Goal: Task Accomplishment & Management: Use online tool/utility

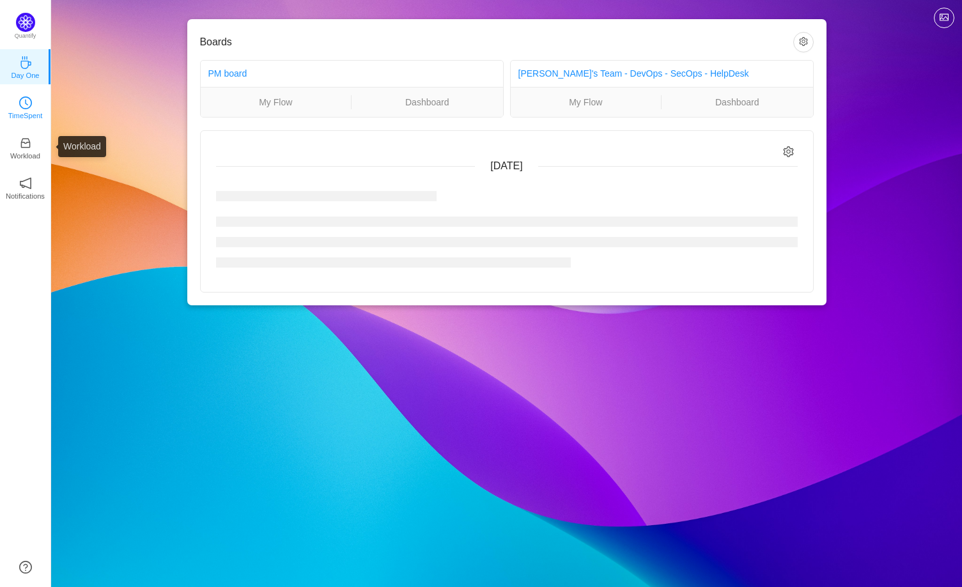
click at [26, 104] on icon "icon: clock-circle" at bounding box center [25, 102] width 13 height 13
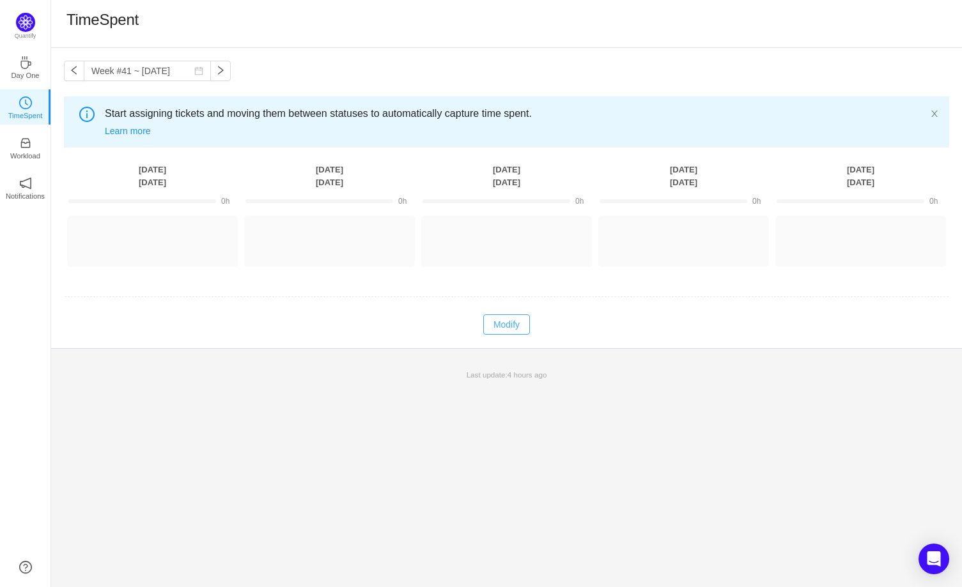
click at [510, 326] on button "Modify" at bounding box center [506, 324] width 47 height 20
click at [130, 238] on button "Log Time" at bounding box center [142, 236] width 71 height 20
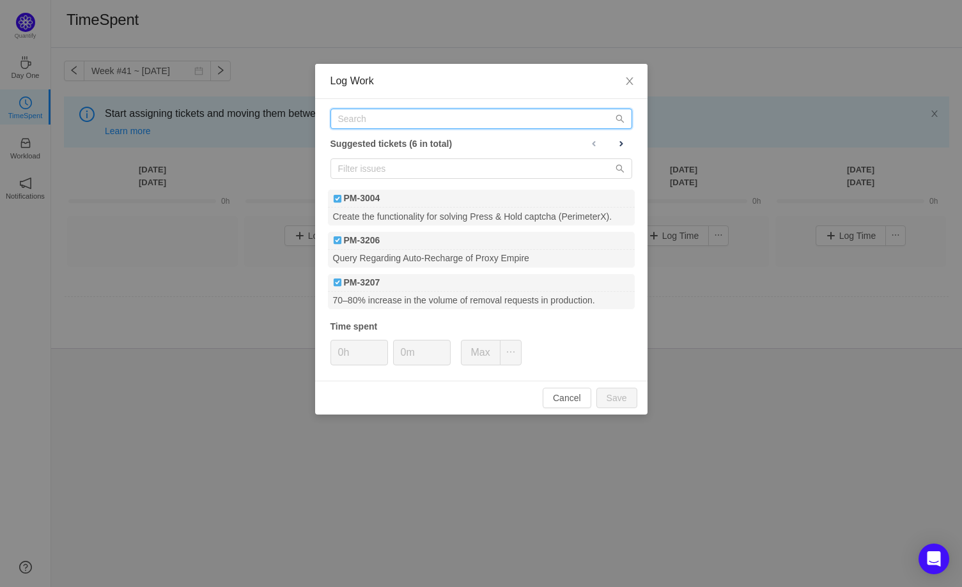
click at [372, 126] on input "text" at bounding box center [481, 119] width 302 height 20
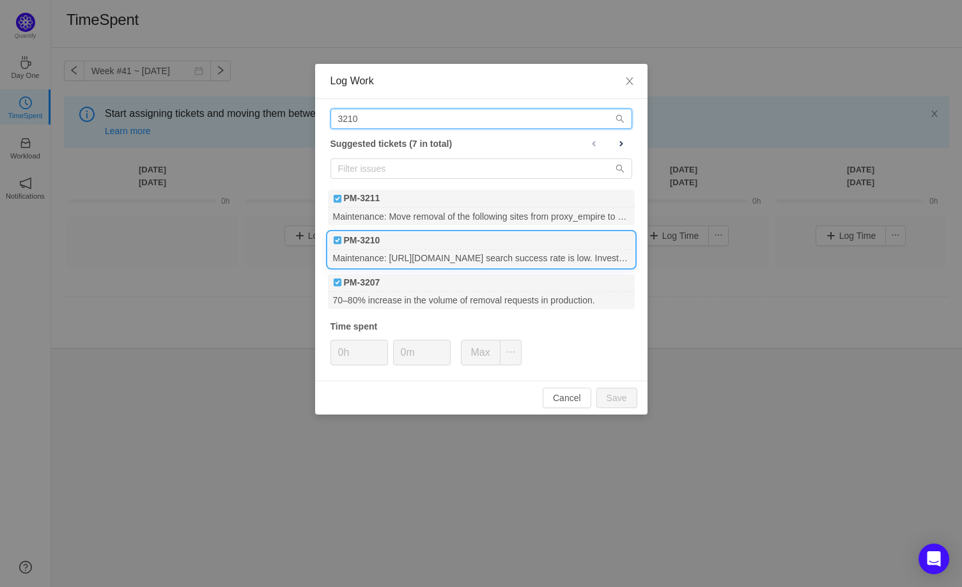
type input "3210"
click at [388, 254] on div "Maintenance: [URL][DOMAIN_NAME] search success rate is low. Investigate & fix." at bounding box center [481, 258] width 307 height 17
click at [627, 394] on button "Save" at bounding box center [616, 398] width 41 height 20
type input "0h"
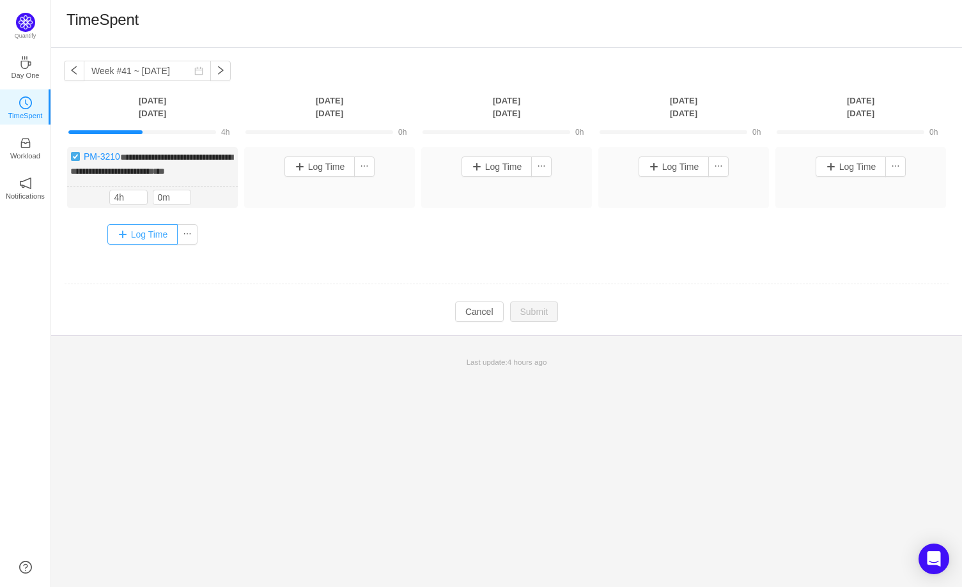
click at [133, 245] on button "Log Time" at bounding box center [142, 234] width 71 height 20
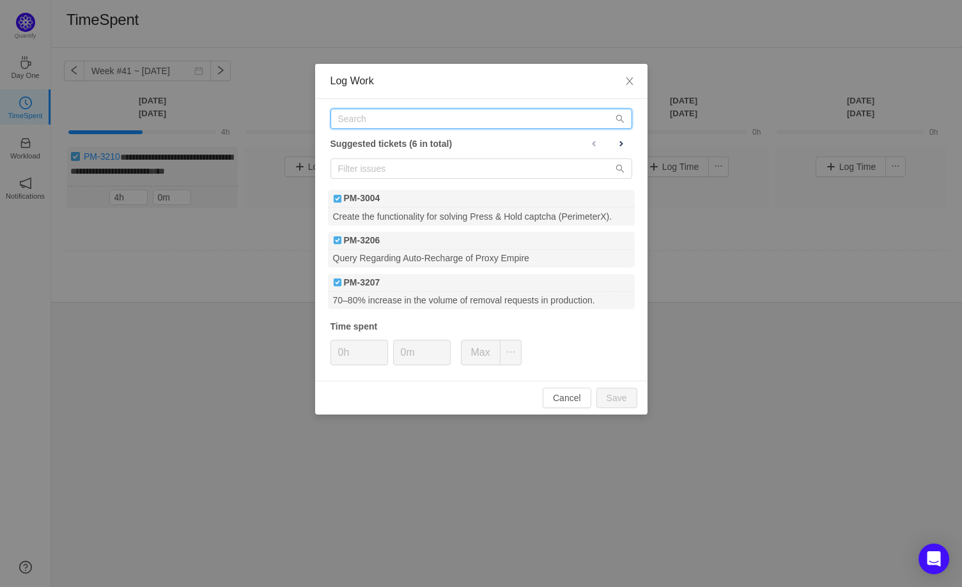
click at [373, 118] on input "text" at bounding box center [481, 119] width 302 height 20
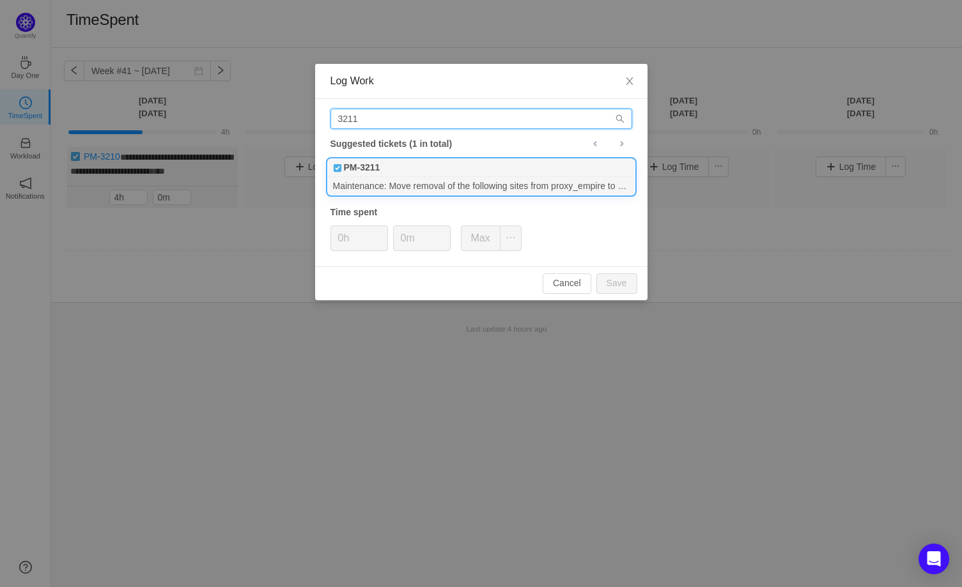
type input "3211"
click at [415, 167] on div "PM-3211" at bounding box center [481, 168] width 307 height 18
click at [610, 283] on button "Save" at bounding box center [616, 283] width 41 height 20
type input "0h"
